Goal: Task Accomplishment & Management: Complete application form

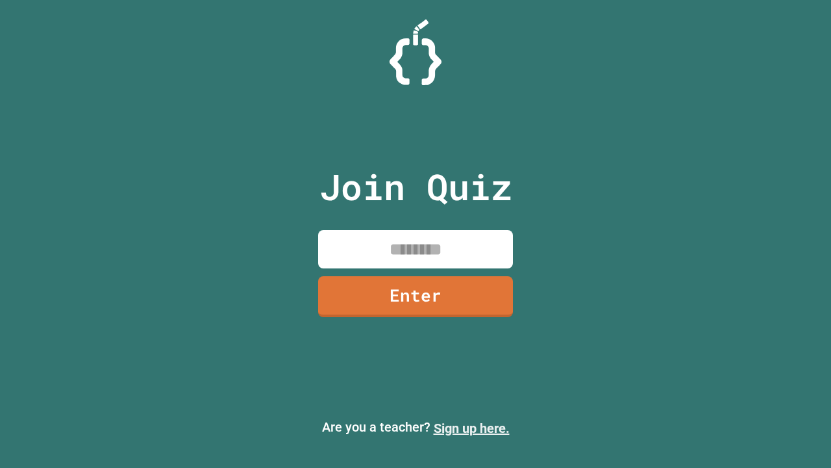
click at [472, 428] on link "Sign up here." at bounding box center [472, 428] width 76 height 16
